Goal: Task Accomplishment & Management: Complete application form

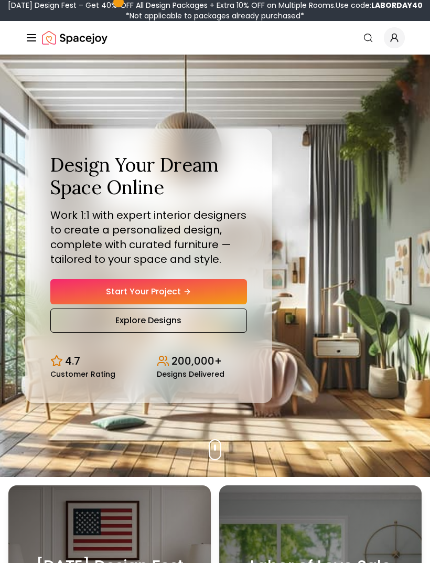
click at [232, 303] on link "Start Your Project" at bounding box center [148, 291] width 197 height 25
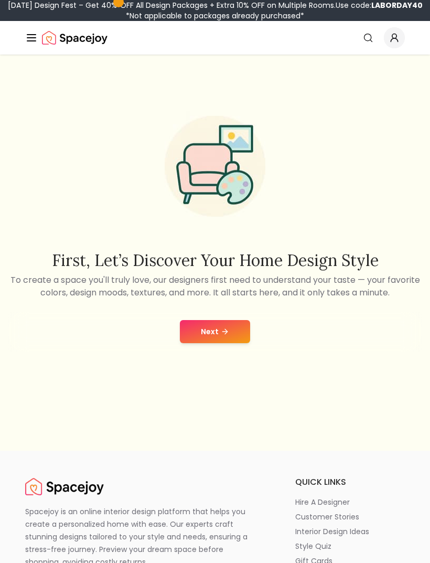
scroll to position [53, 0]
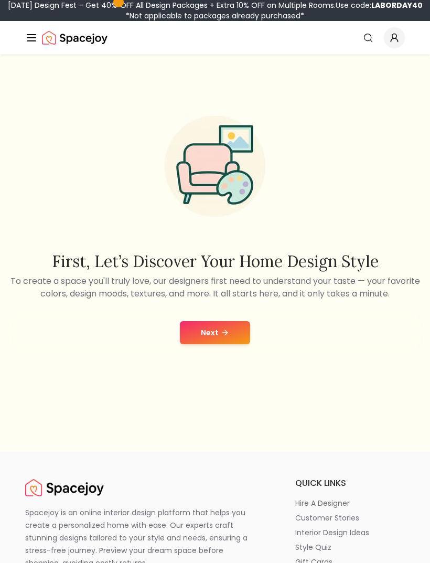
click at [239, 344] on button "Next" at bounding box center [215, 332] width 70 height 23
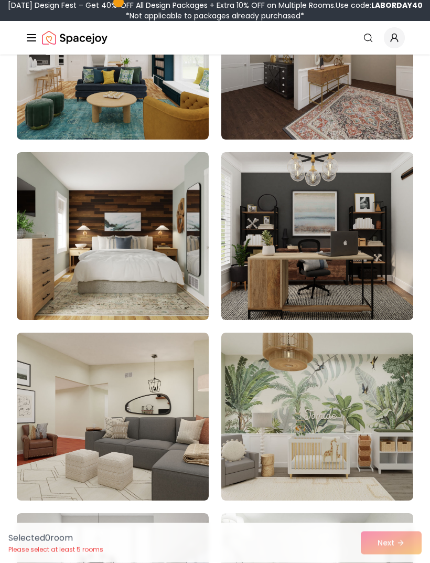
scroll to position [4012, 0]
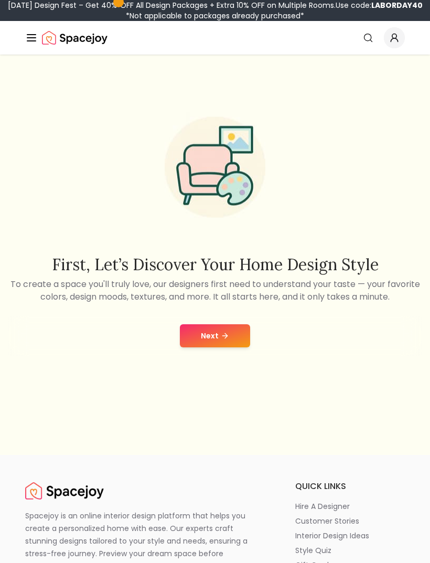
scroll to position [49, 0]
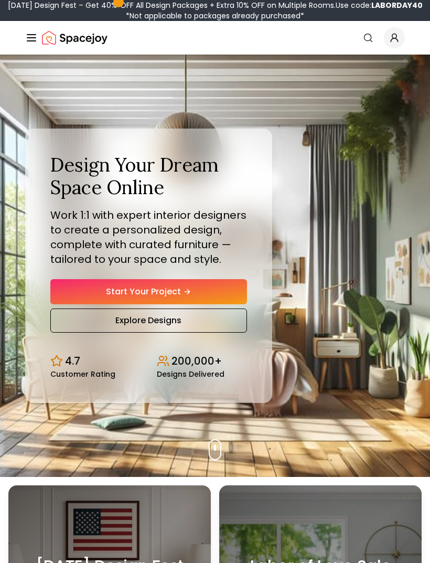
click at [226, 300] on link "Start Your Project" at bounding box center [148, 291] width 197 height 25
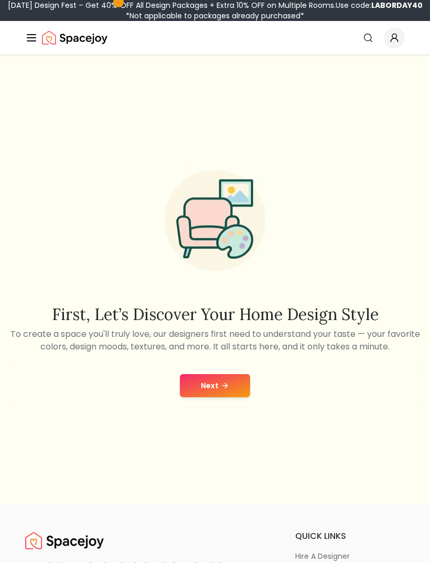
click at [233, 392] on button "Next" at bounding box center [215, 385] width 70 height 23
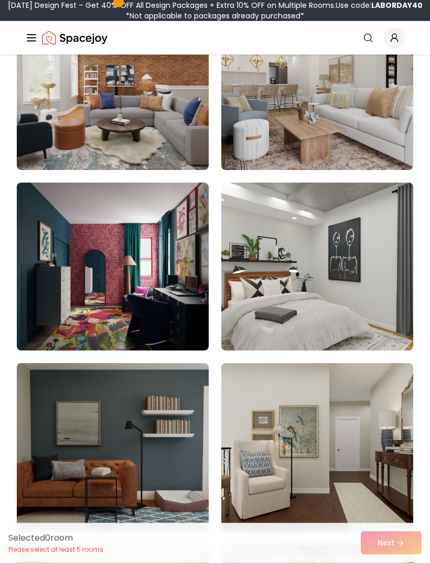
scroll to position [3803, 0]
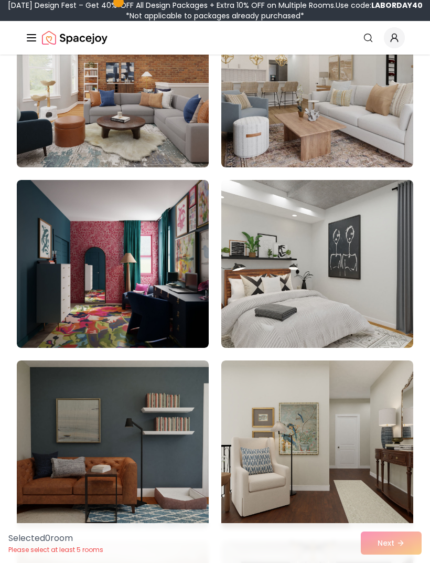
click at [166, 433] on img at bounding box center [113, 444] width 192 height 168
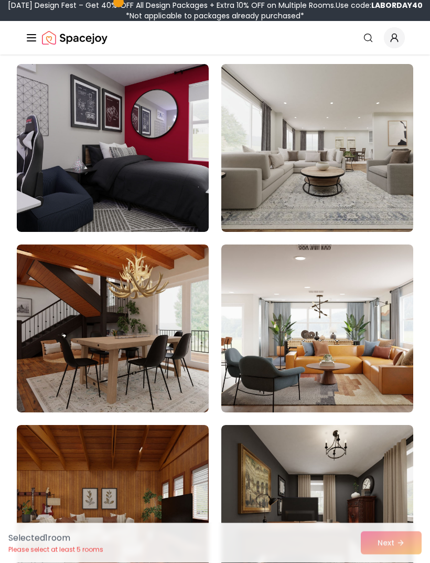
scroll to position [6807, 0]
click at [371, 185] on img at bounding box center [317, 148] width 192 height 168
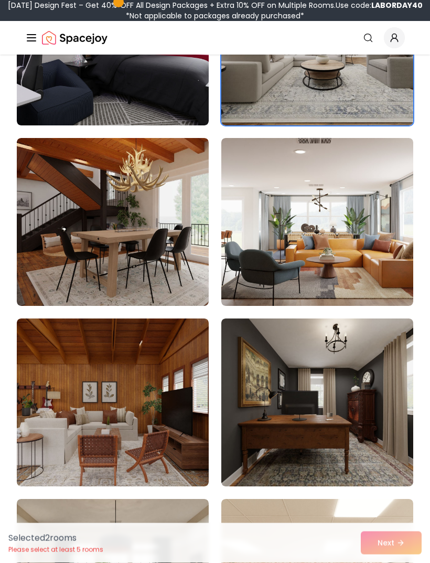
scroll to position [6914, 0]
click at [123, 243] on img at bounding box center [113, 222] width 192 height 168
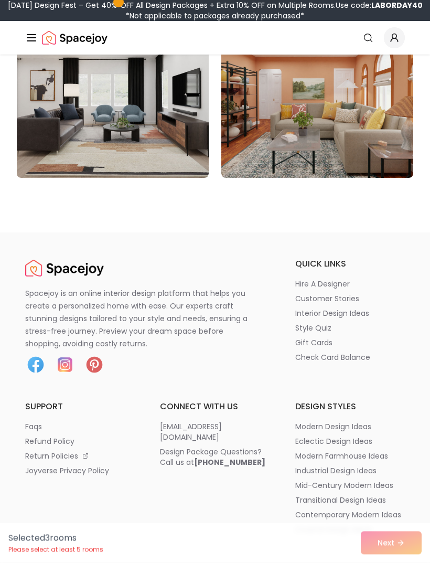
scroll to position [9025, 0]
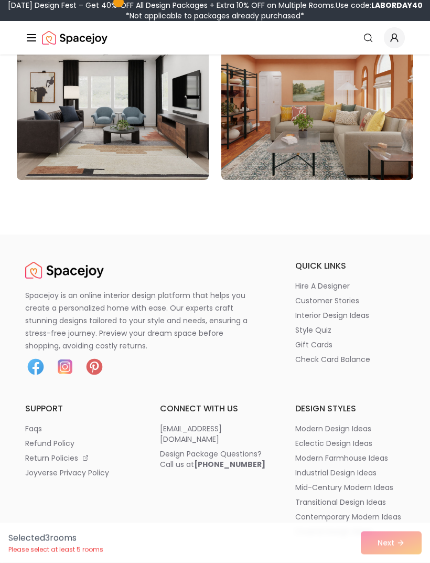
click at [395, 562] on div "Selected 3 room s Please select at least 5 rooms Next" at bounding box center [215, 543] width 430 height 40
click at [400, 562] on div "Selected 3 room s Please select at least 5 rooms Next" at bounding box center [215, 543] width 430 height 40
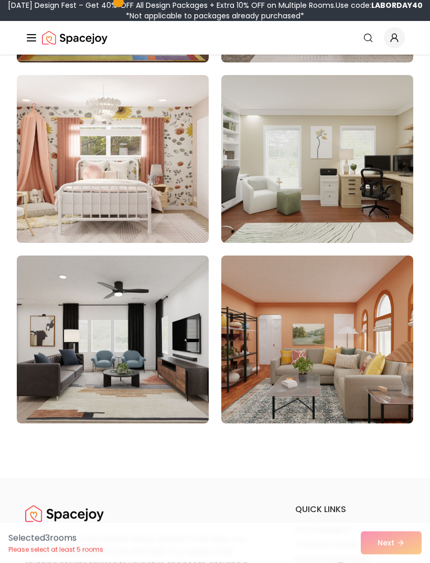
scroll to position [8782, 0]
click at [400, 547] on div "Selected 3 room s Please select at least 5 rooms Next" at bounding box center [215, 543] width 430 height 40
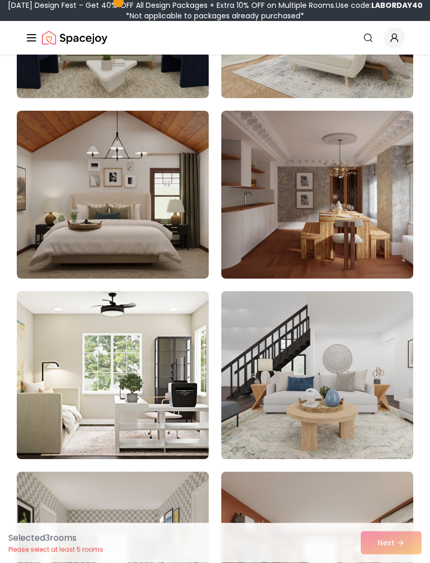
scroll to position [8204, 0]
click at [147, 370] on img at bounding box center [113, 375] width 192 height 168
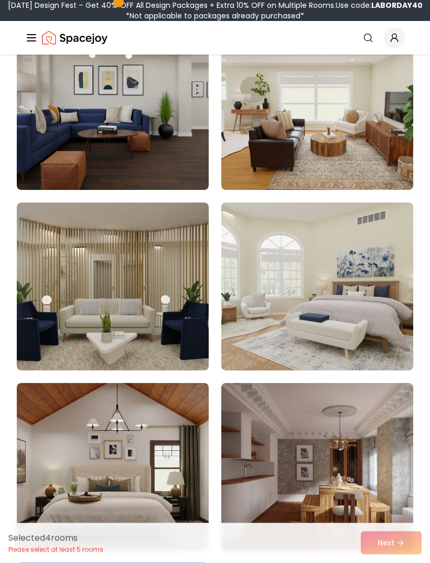
click at [375, 550] on div "Selected 4 room s Please select at least 5 rooms Next" at bounding box center [215, 543] width 430 height 40
click at [384, 546] on div "Selected 4 room s Please select at least 5 rooms Next" at bounding box center [215, 543] width 430 height 40
click at [383, 543] on div "Selected 4 room s Please select at least 5 rooms Next" at bounding box center [215, 543] width 430 height 40
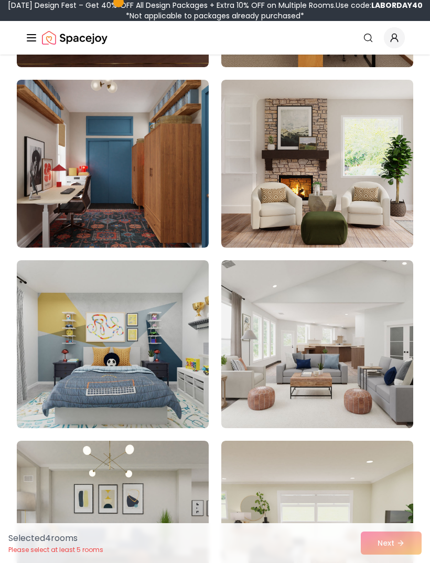
scroll to position [7507, 0]
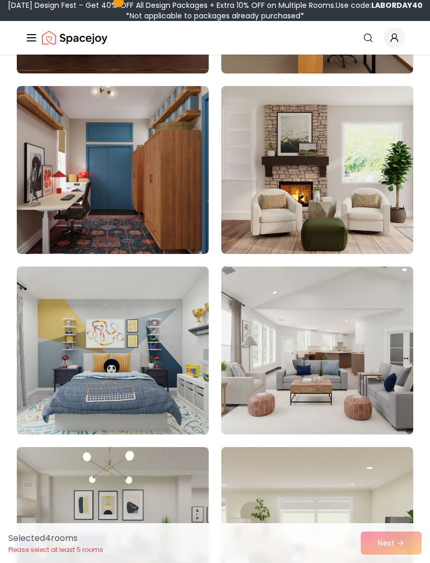
click at [358, 153] on img at bounding box center [317, 170] width 192 height 168
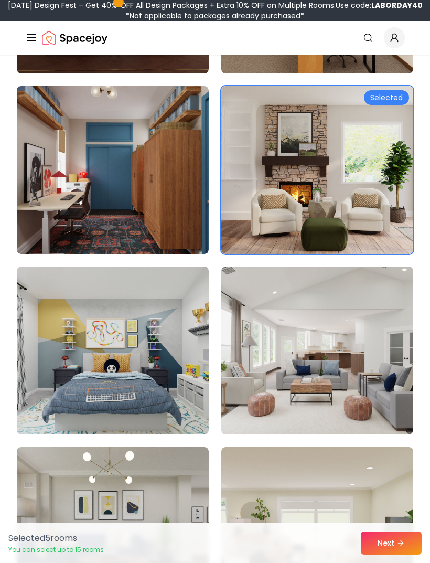
click at [394, 545] on button "Next" at bounding box center [391, 543] width 61 height 23
